Goal: Transaction & Acquisition: Download file/media

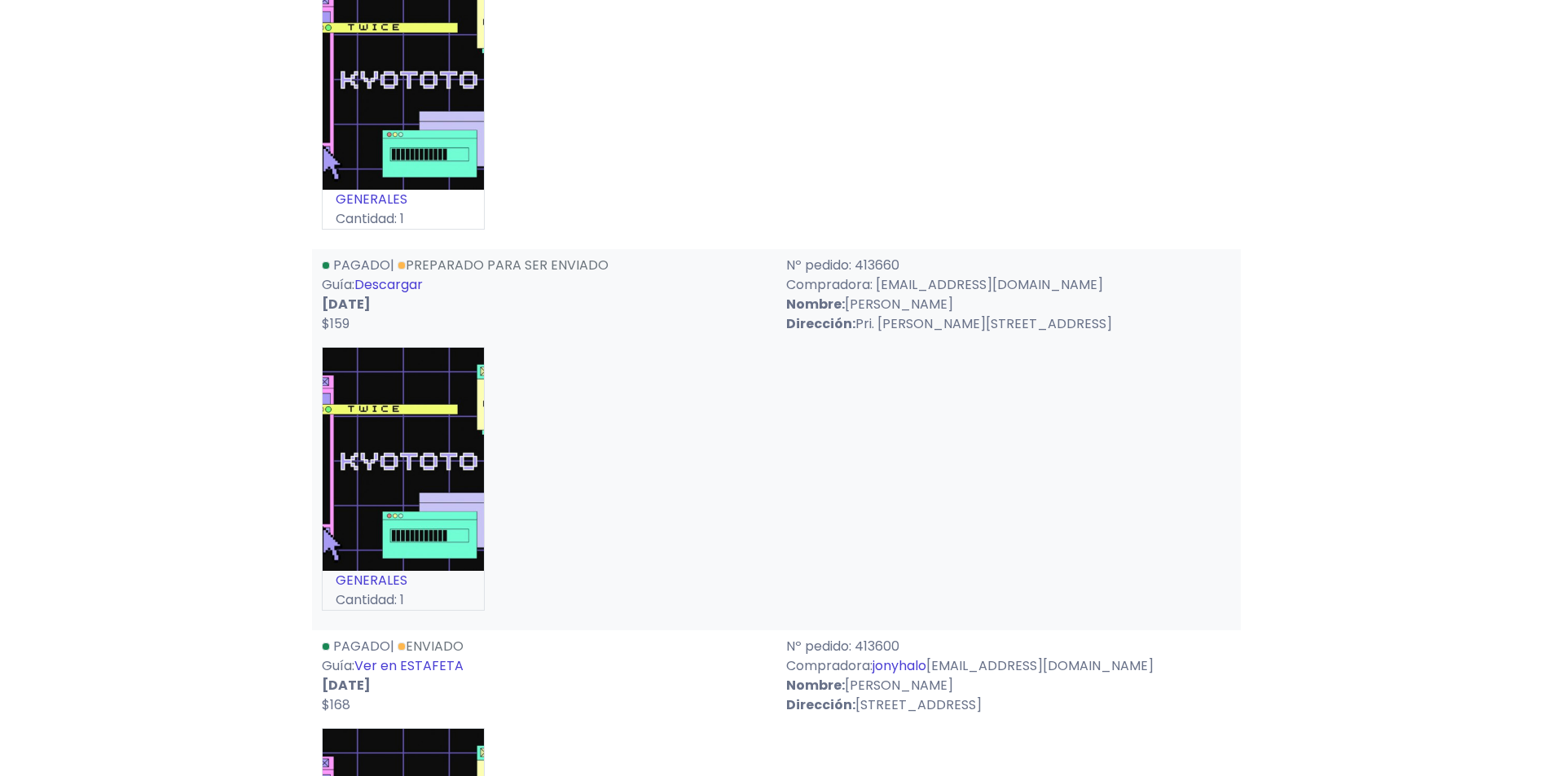
scroll to position [2851, 0]
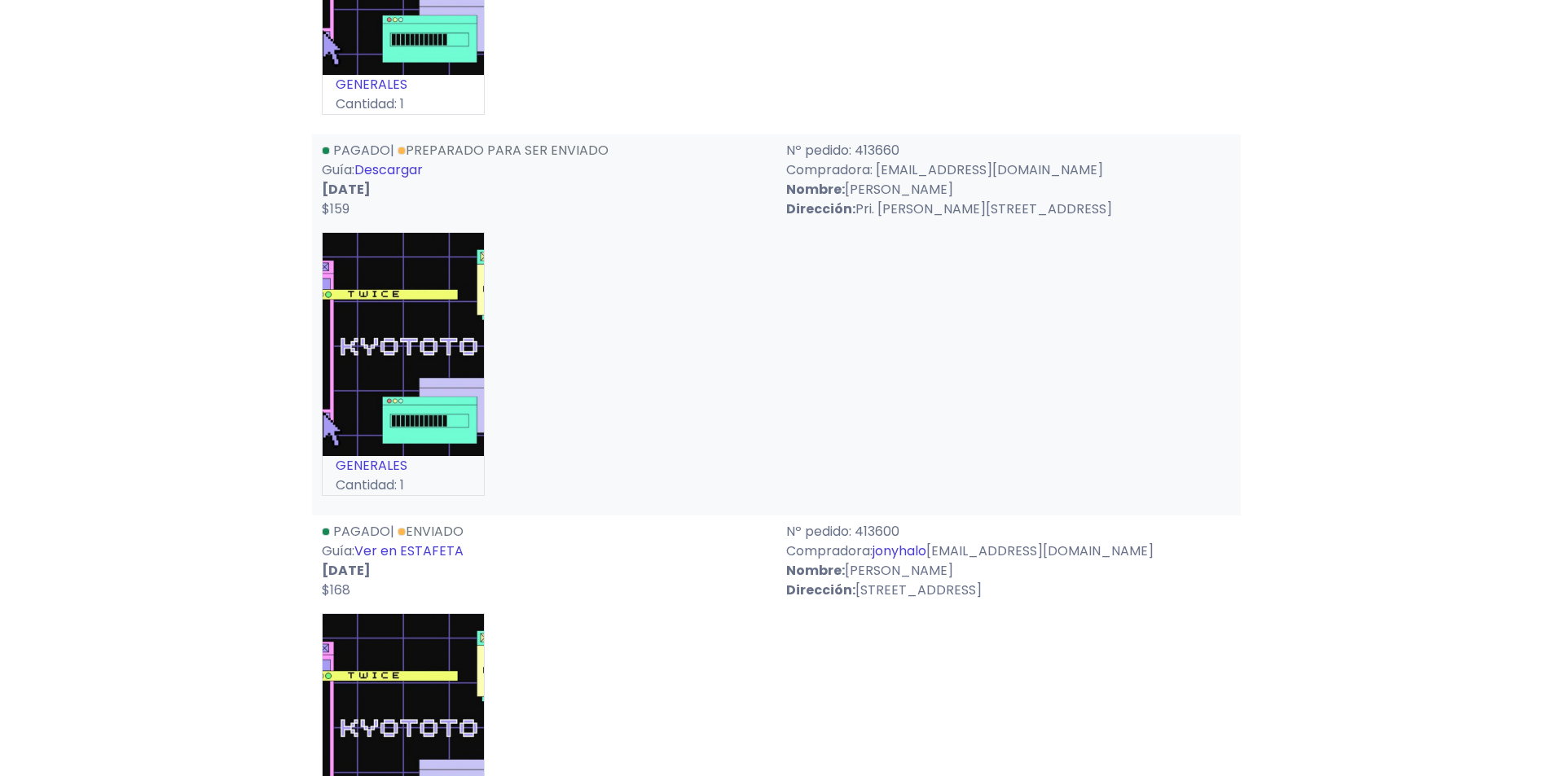
click at [390, 167] on link "Descargar" at bounding box center [388, 169] width 68 height 19
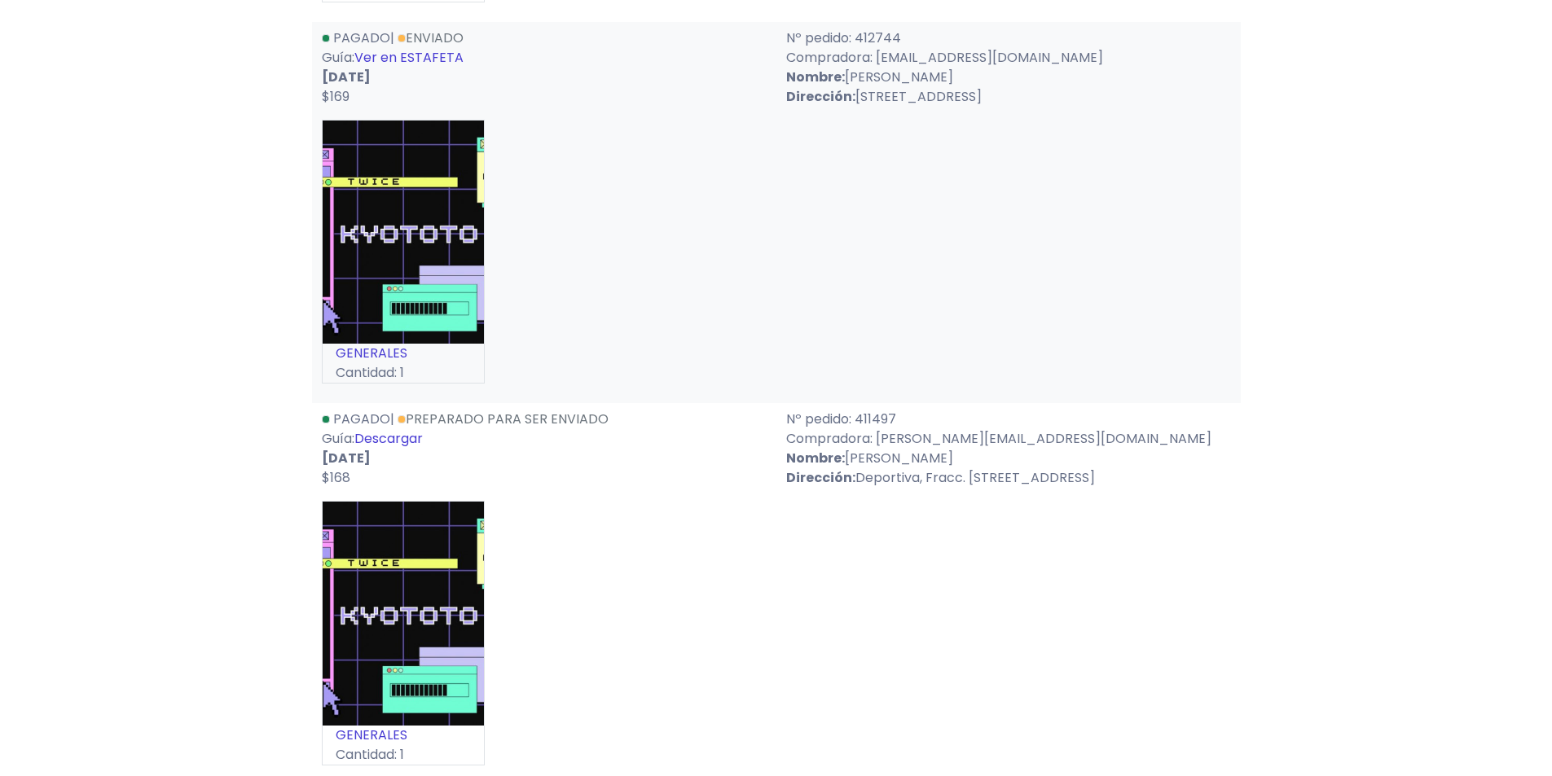
scroll to position [5295, 0]
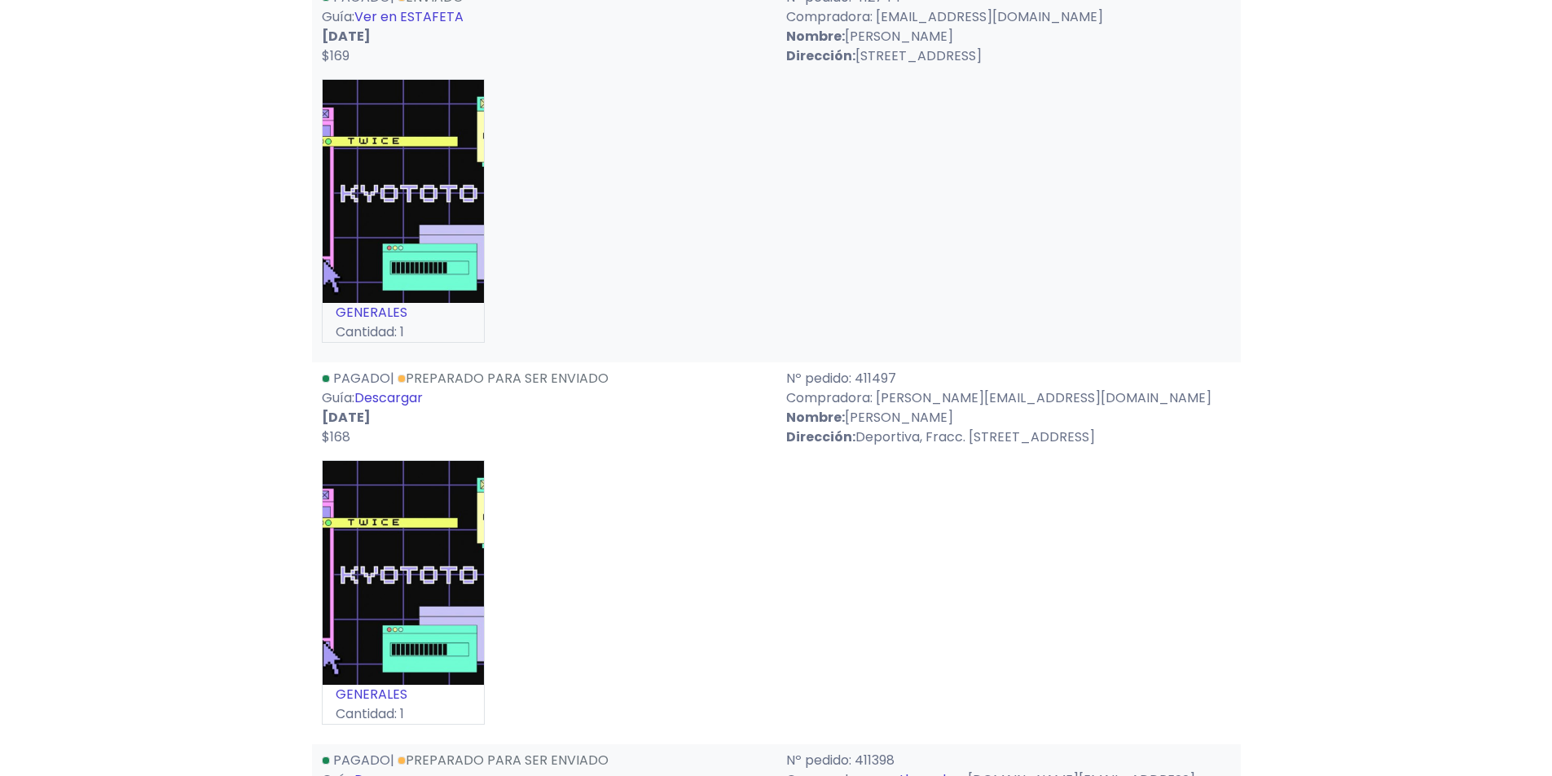
click at [403, 388] on link "Preparado para ser enviado" at bounding box center [503, 378] width 211 height 19
click at [395, 407] on link "Descargar" at bounding box center [388, 398] width 68 height 19
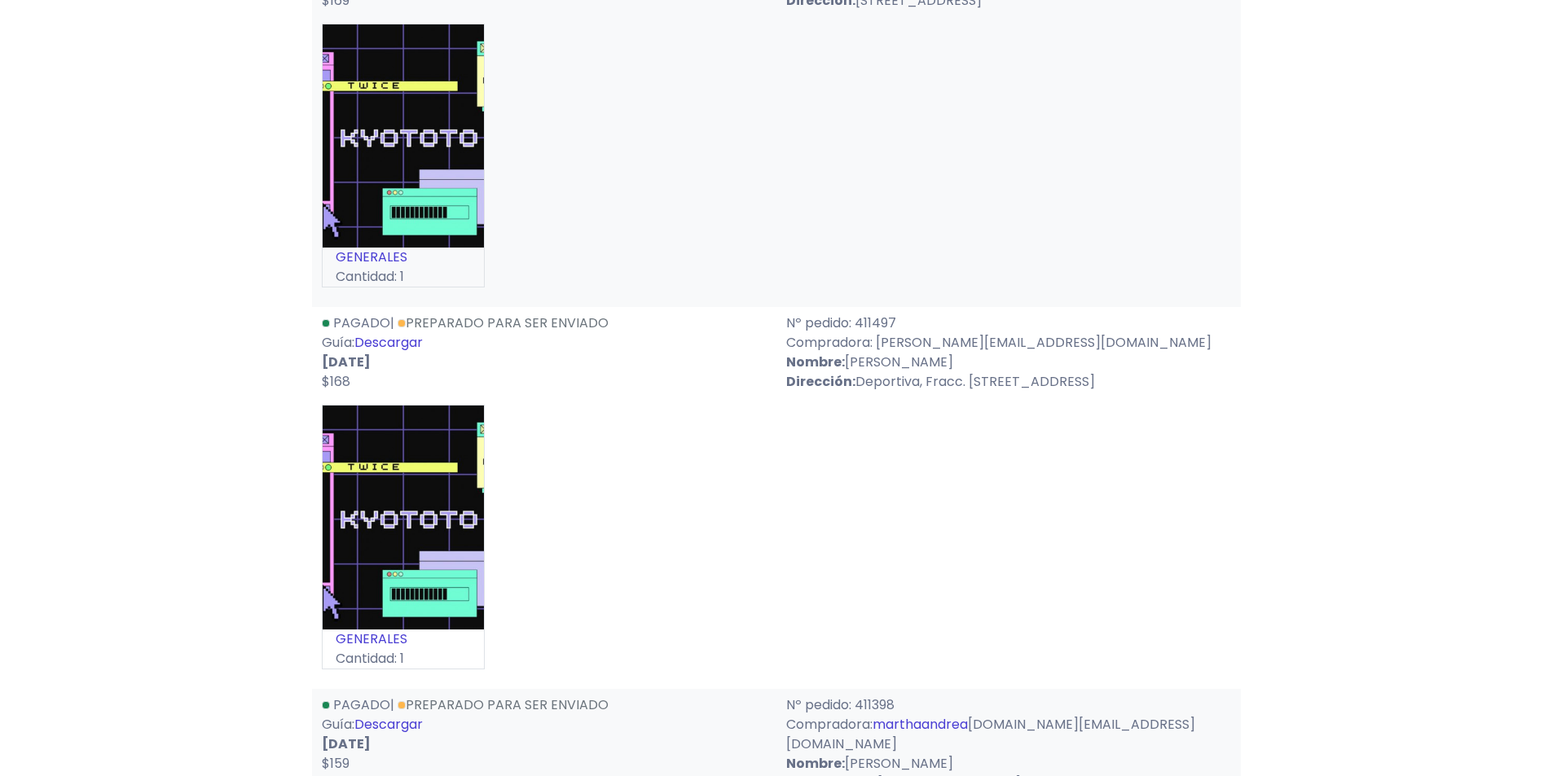
scroll to position [5865, 0]
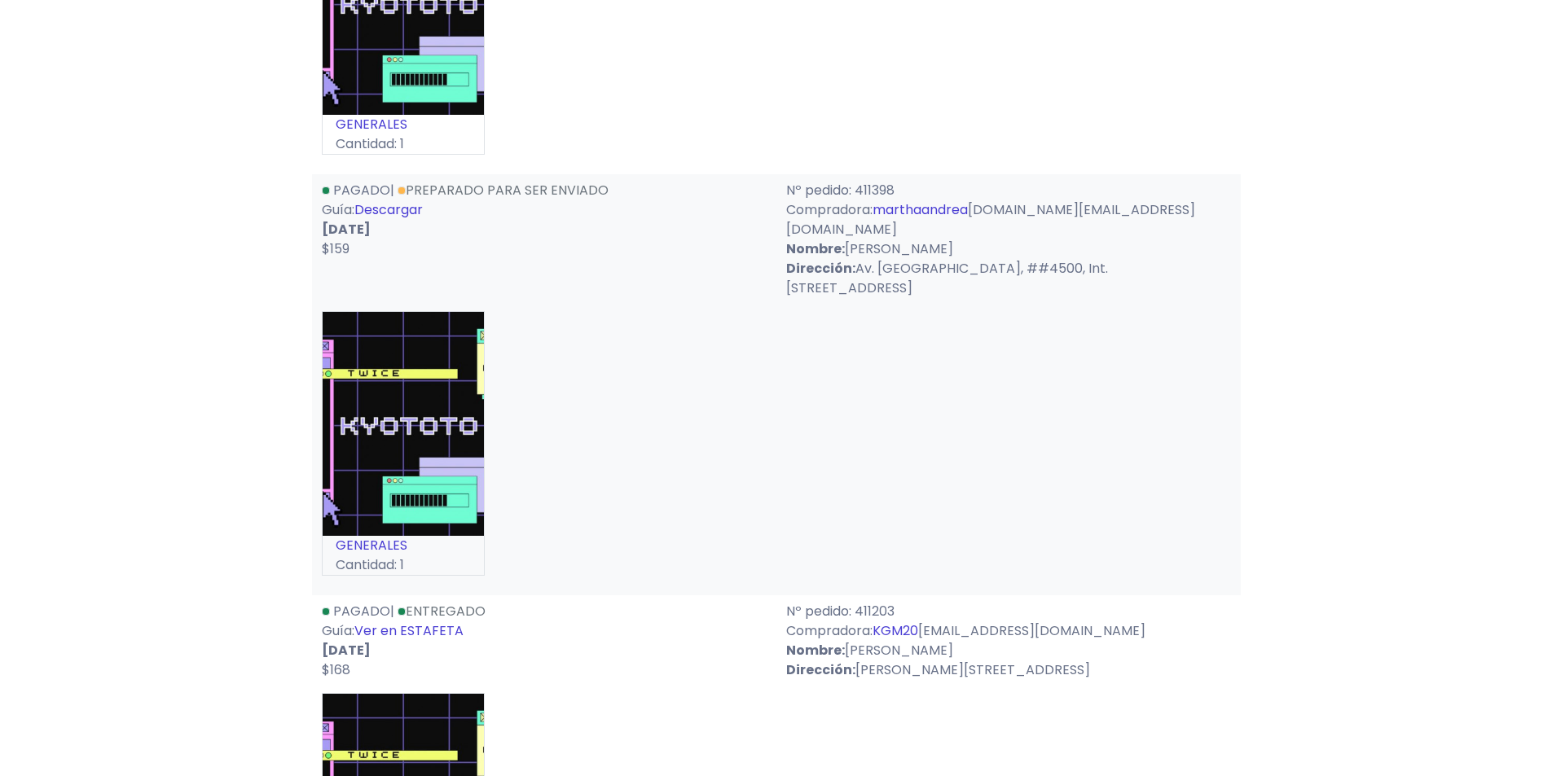
click at [402, 219] on link "Descargar" at bounding box center [388, 209] width 68 height 19
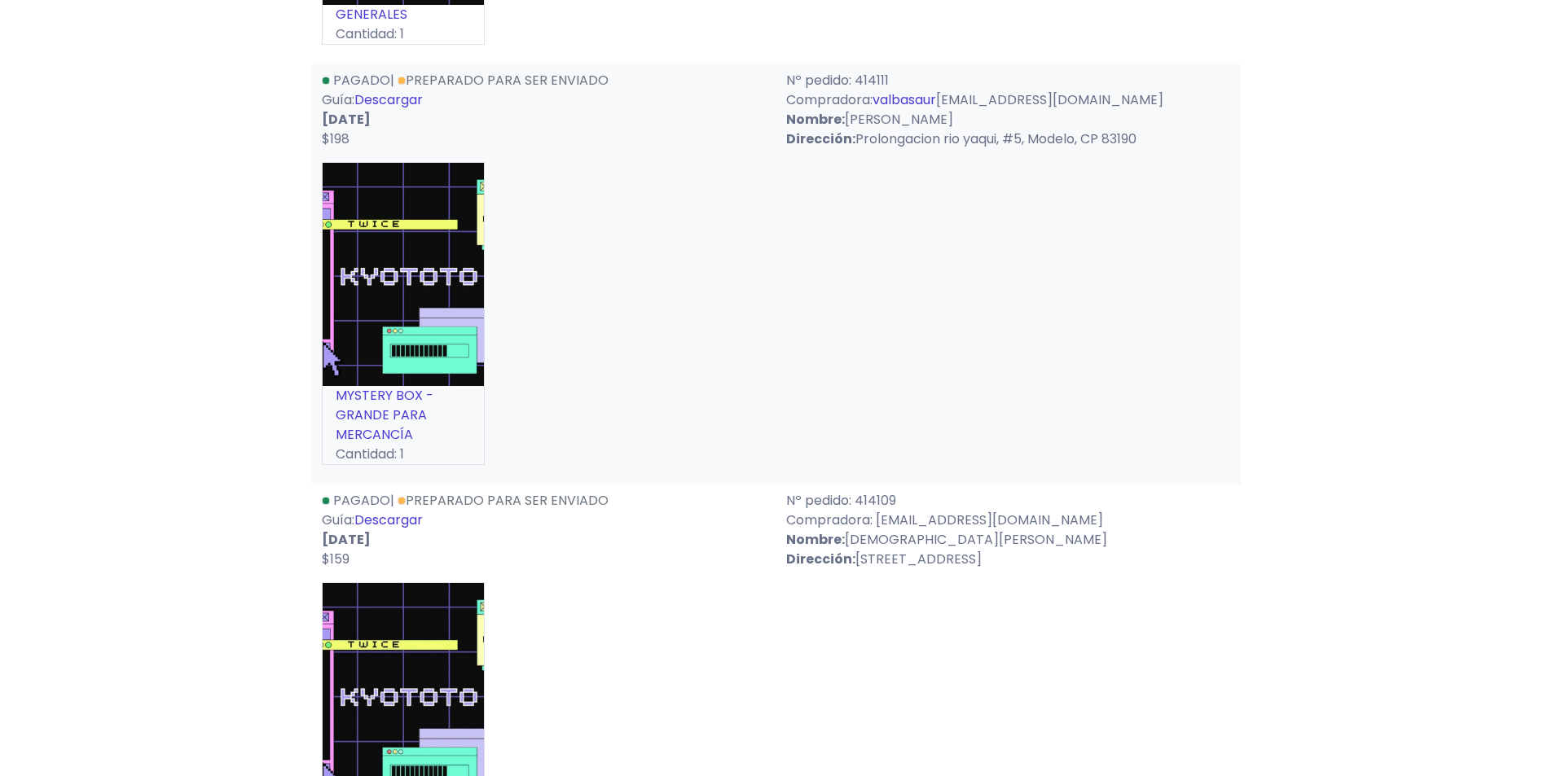
scroll to position [2118, 0]
click at [402, 525] on link "Descargar" at bounding box center [388, 521] width 68 height 19
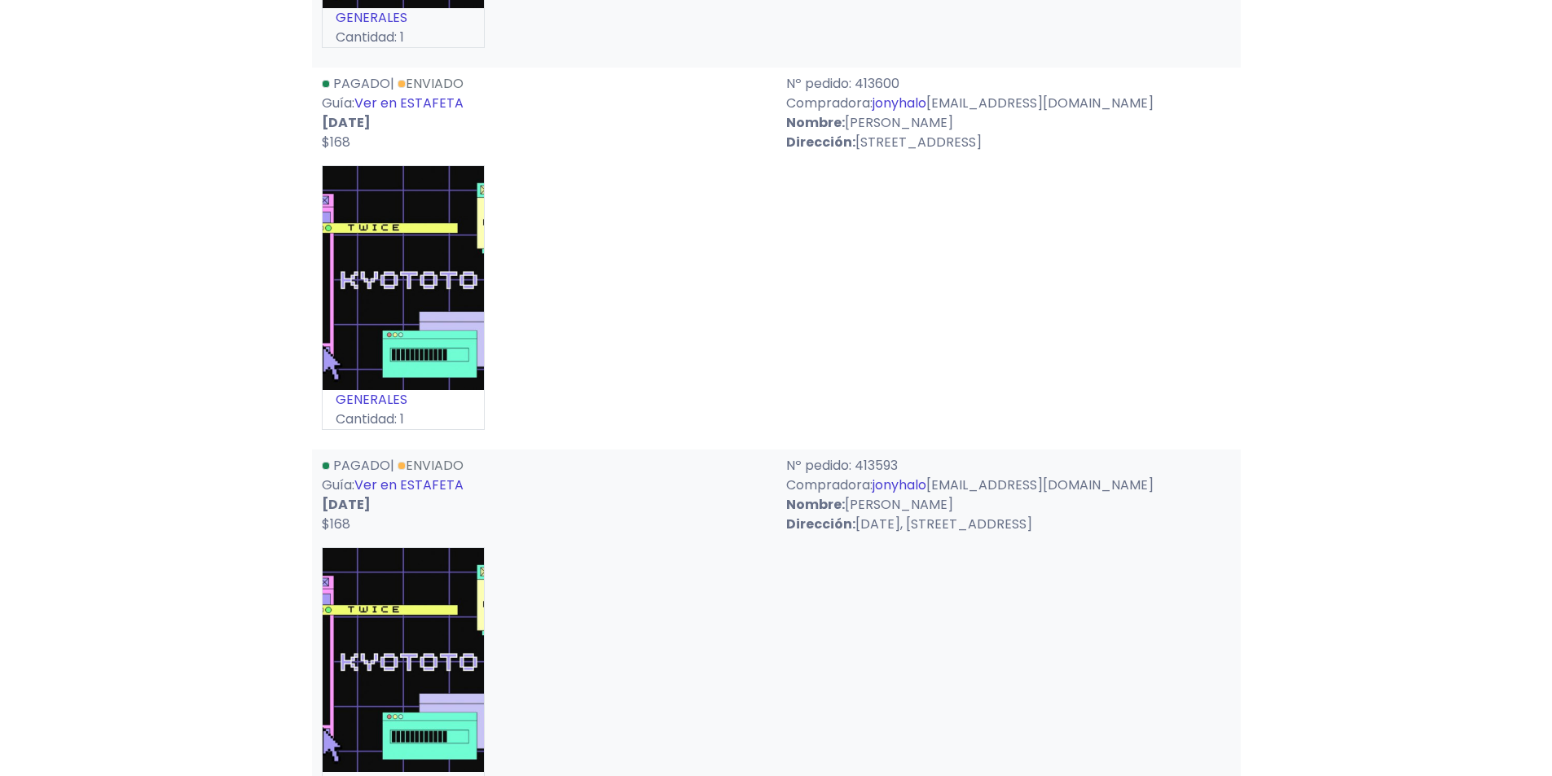
scroll to position [3503, 0]
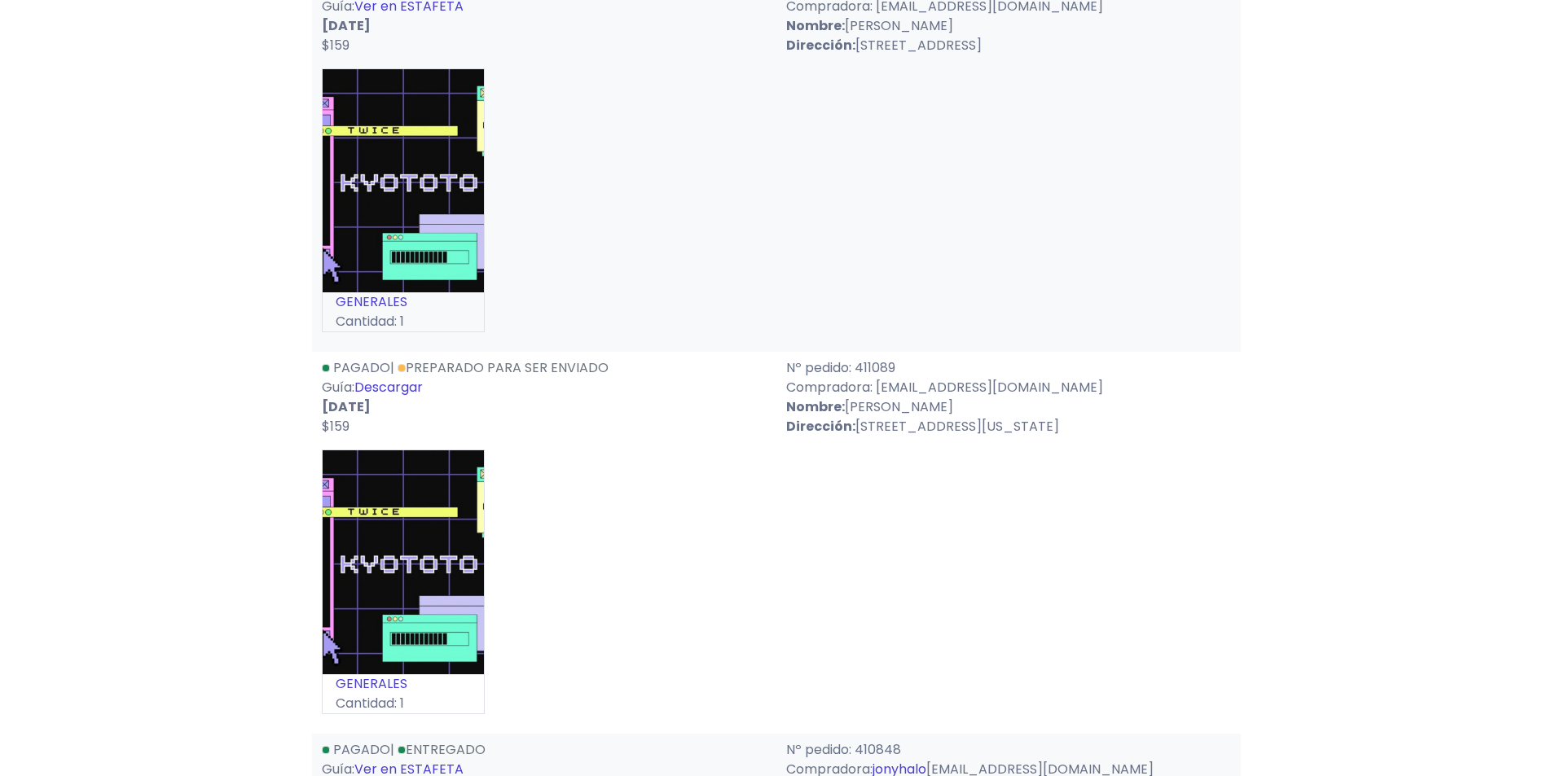
click at [390, 397] on link "Descargar" at bounding box center [388, 387] width 68 height 19
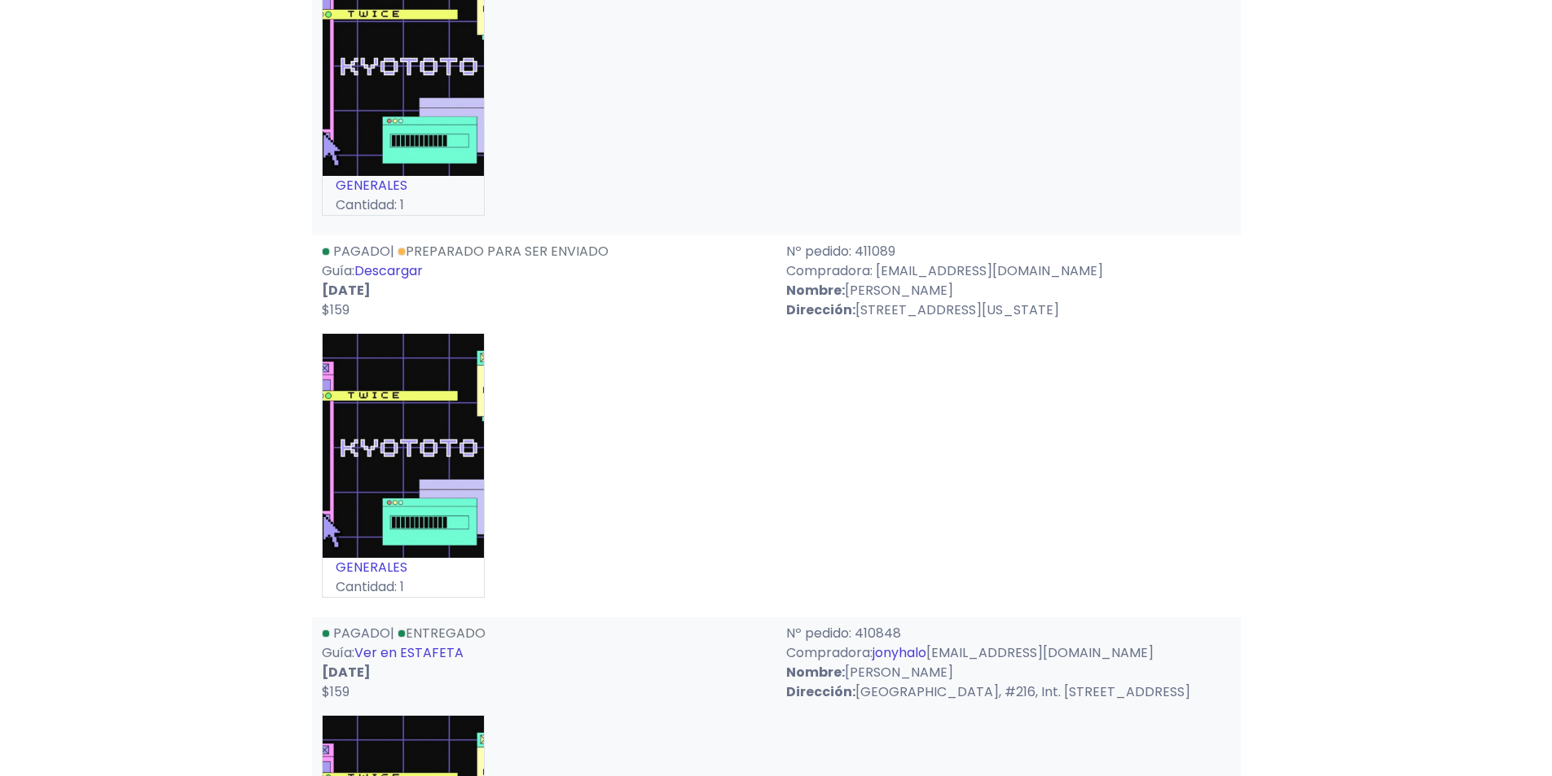
scroll to position [8640, 0]
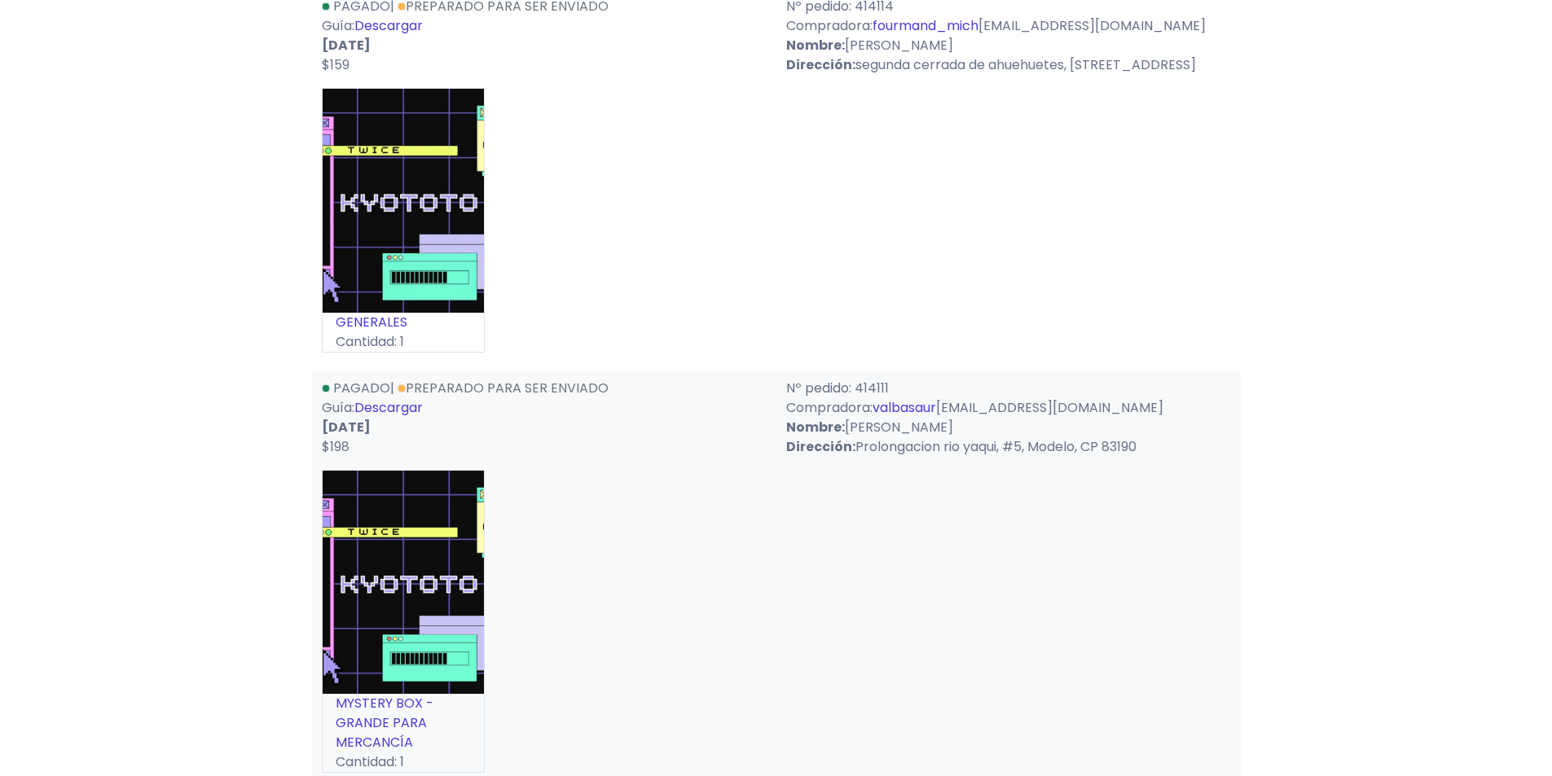
click at [399, 408] on link "Descargar" at bounding box center [388, 407] width 68 height 19
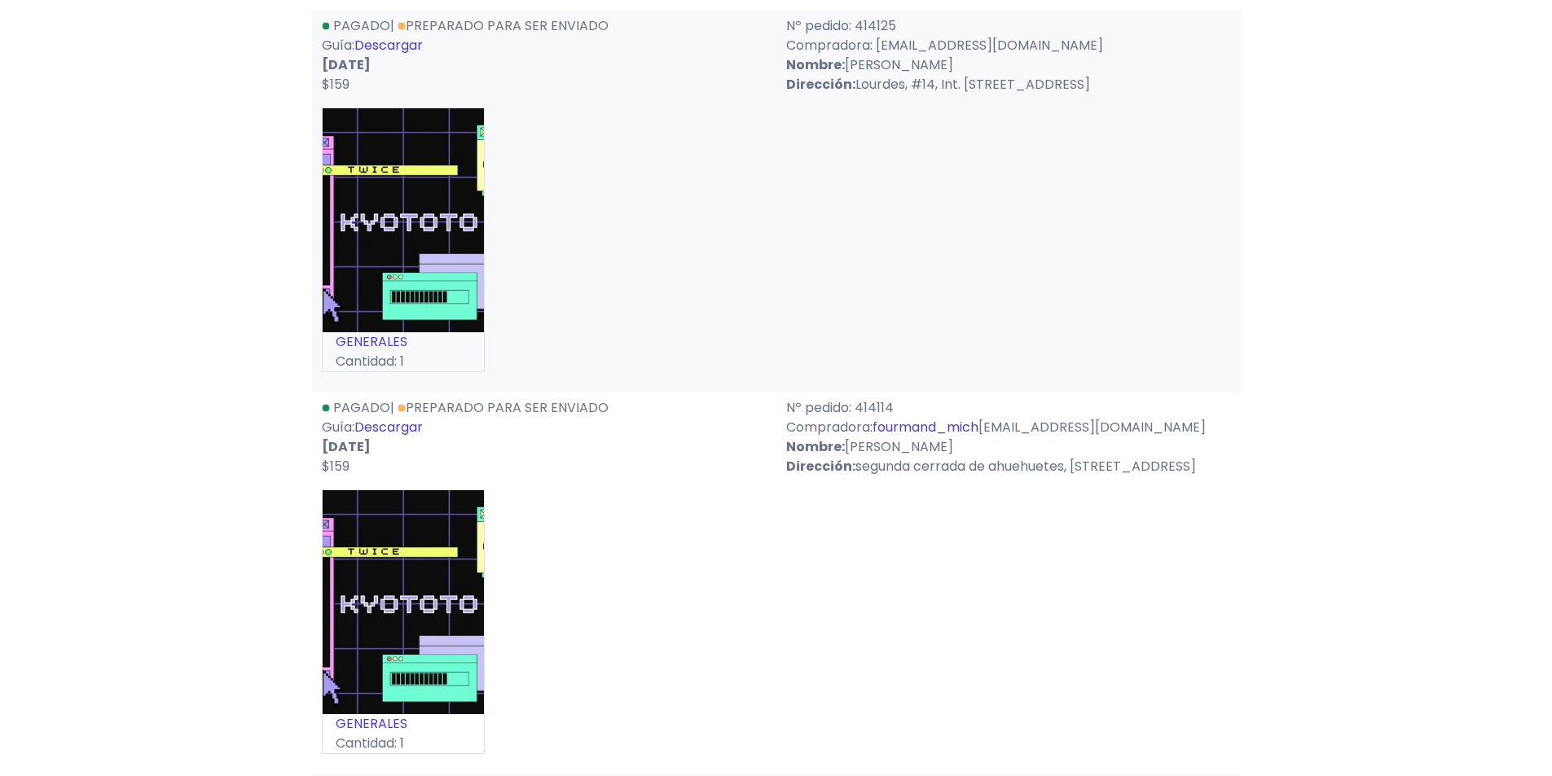
click at [389, 418] on link "Descargar" at bounding box center [388, 427] width 68 height 19
click at [776, 266] on div "GENERALES Cantidad: 1" at bounding box center [776, 247] width 909 height 278
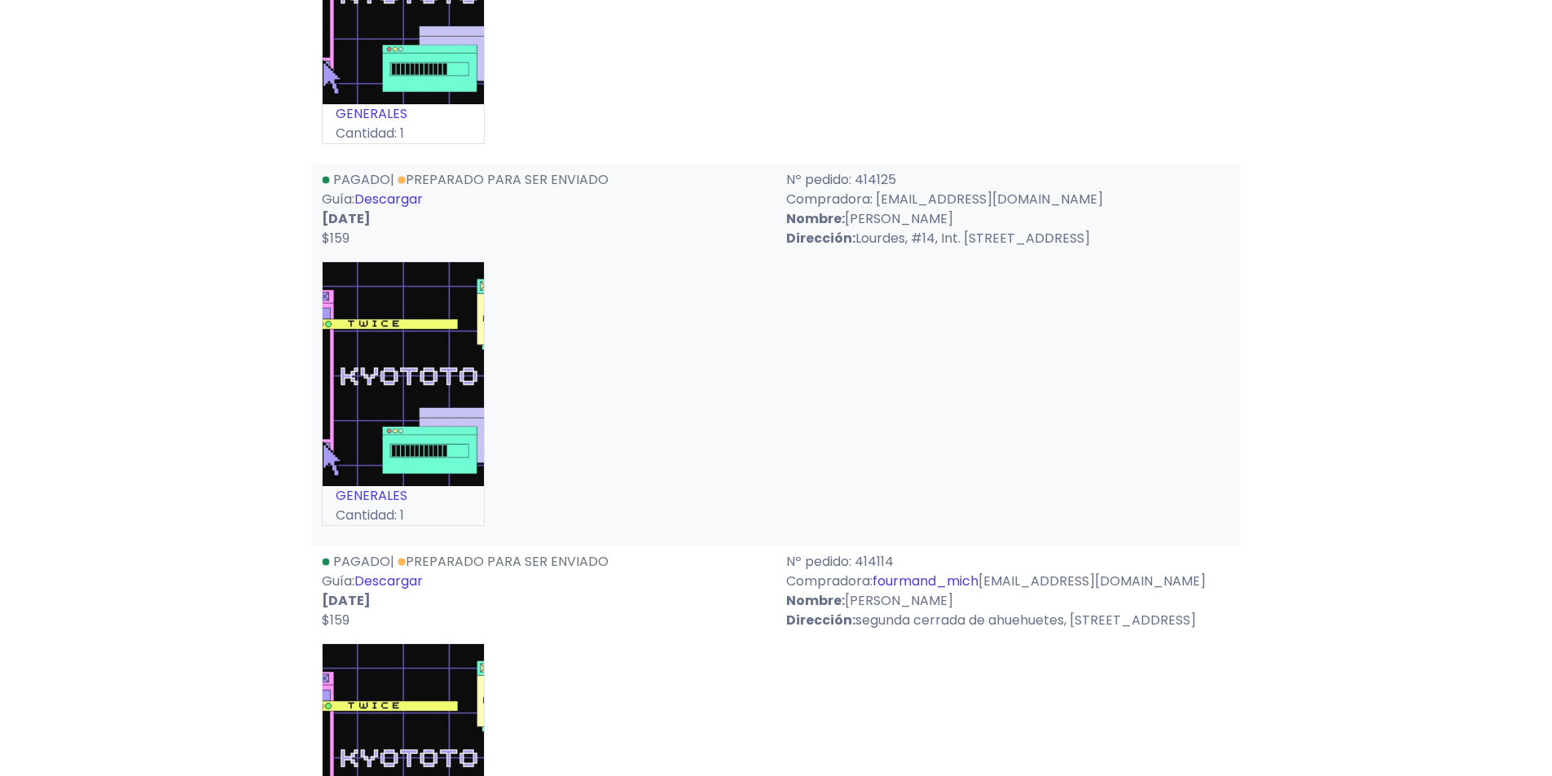
scroll to position [1165, 0]
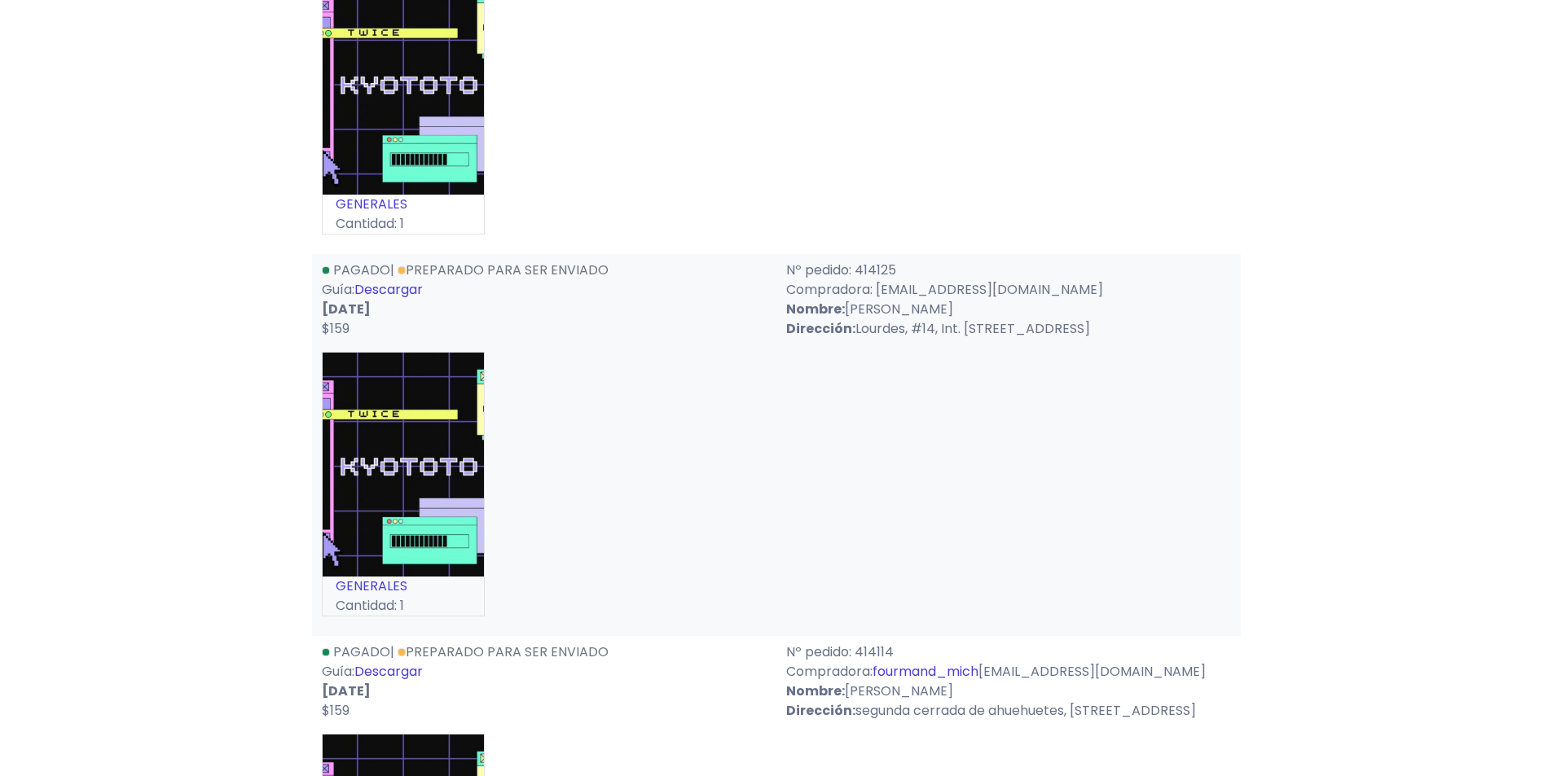
click at [400, 280] on link "Descargar" at bounding box center [388, 289] width 68 height 19
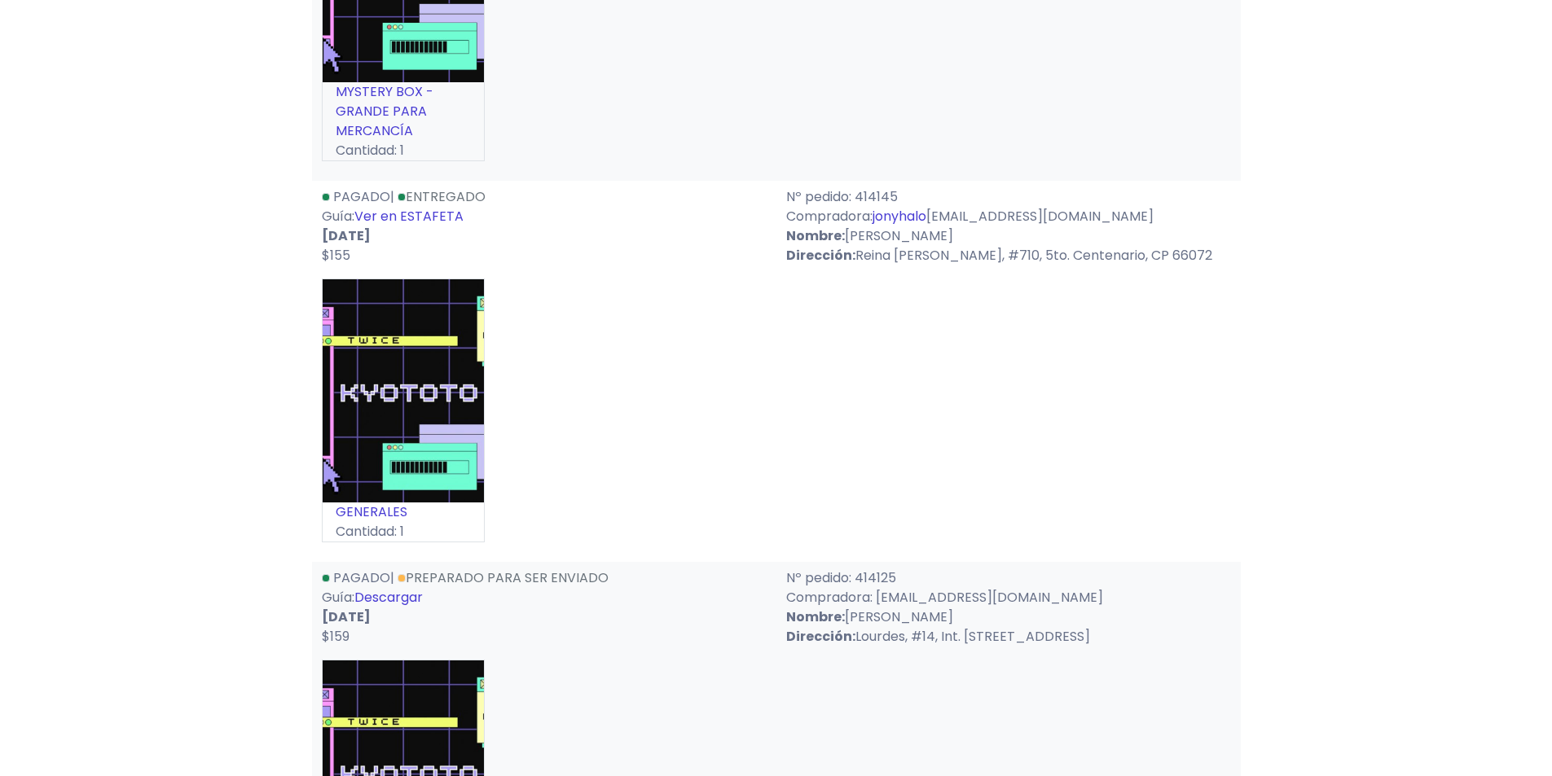
scroll to position [839, 0]
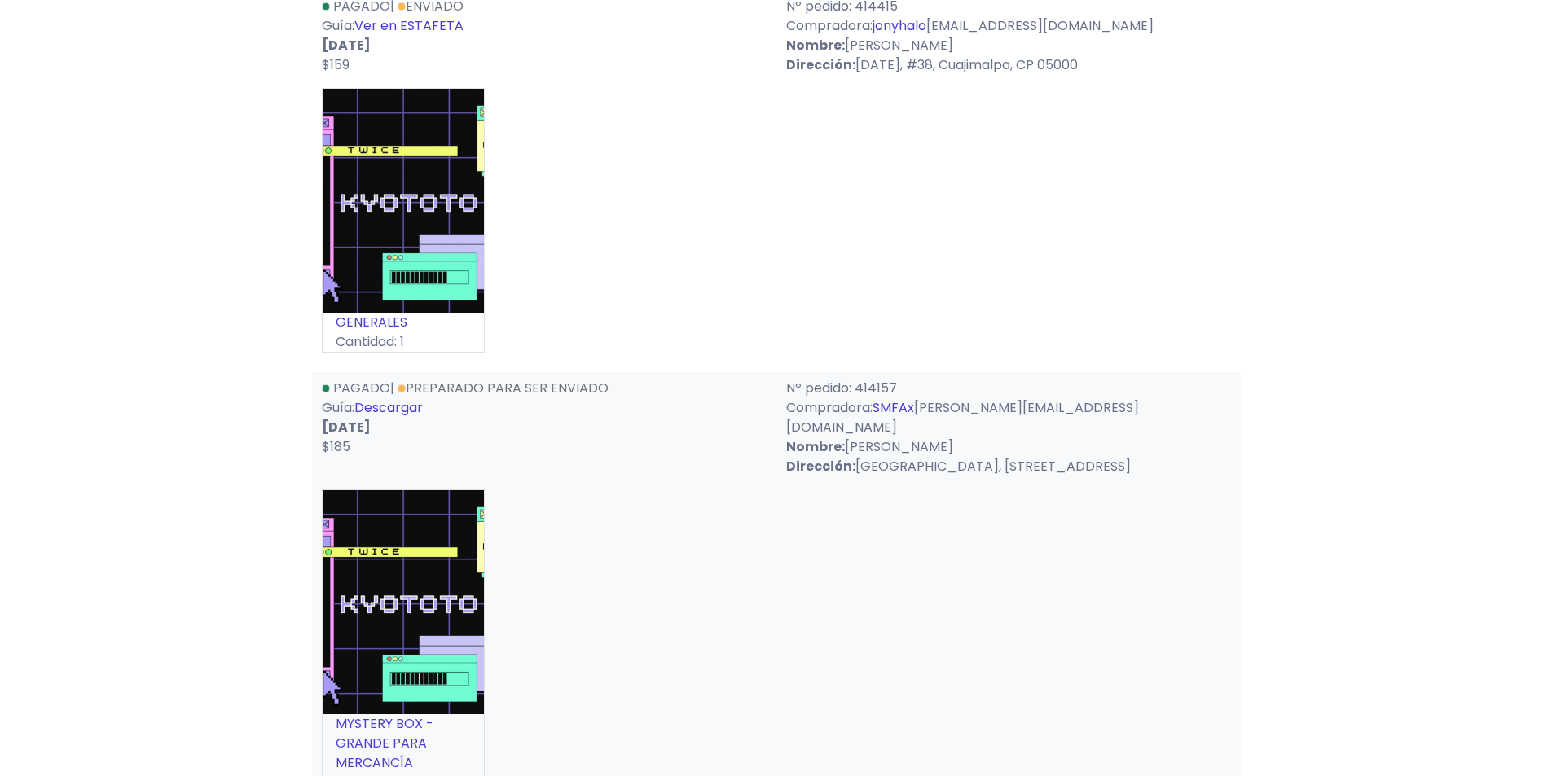
click at [381, 409] on link "Descargar" at bounding box center [388, 407] width 68 height 19
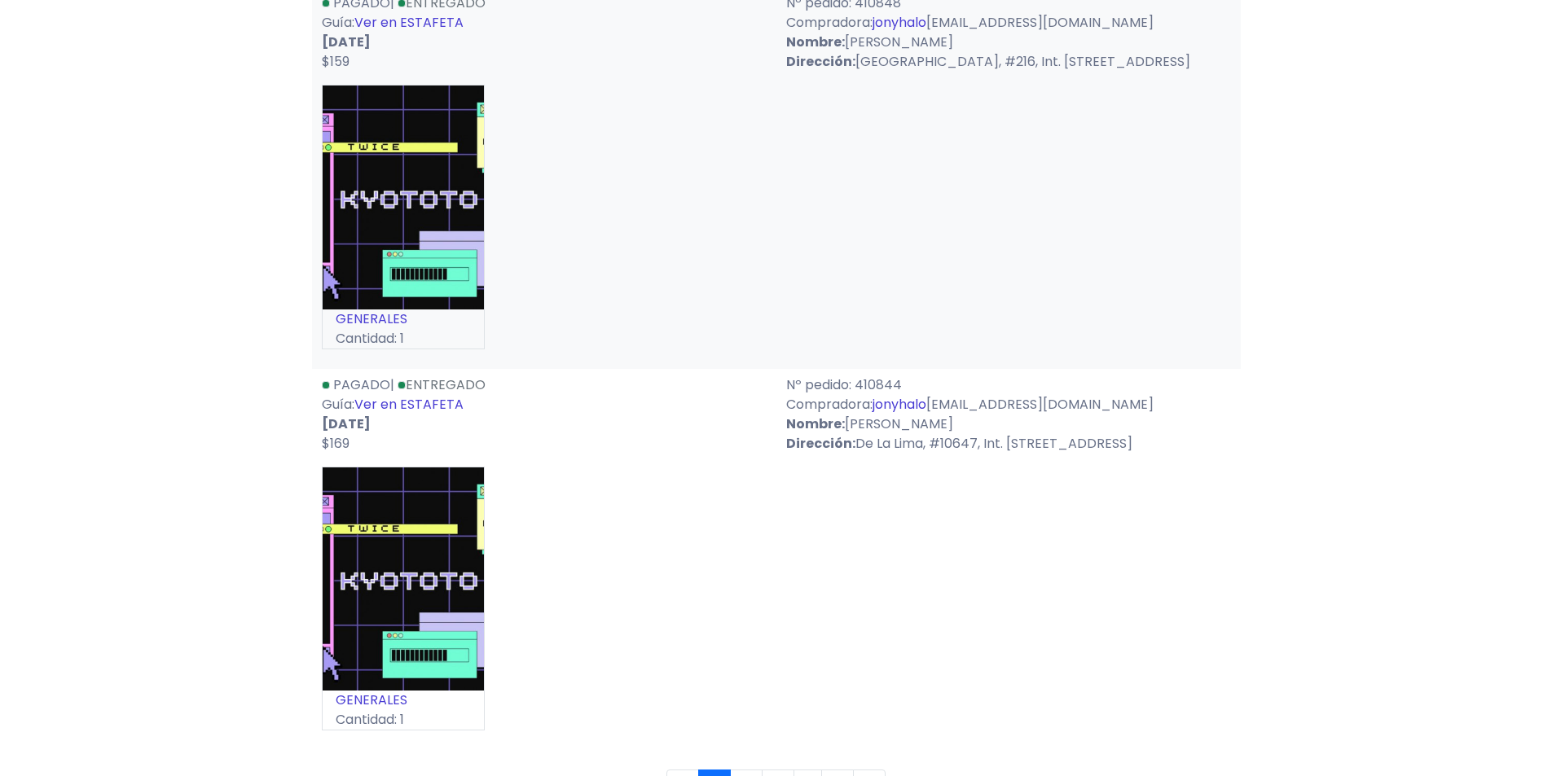
scroll to position [9559, 0]
